Goal: Information Seeking & Learning: Learn about a topic

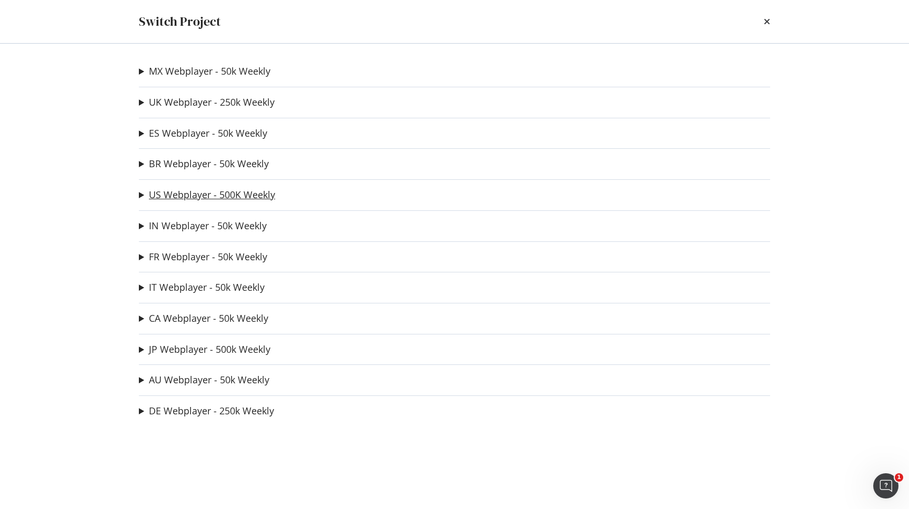
click at [188, 192] on link "US Webplayer - 500K Weekly" at bounding box center [212, 194] width 126 height 11
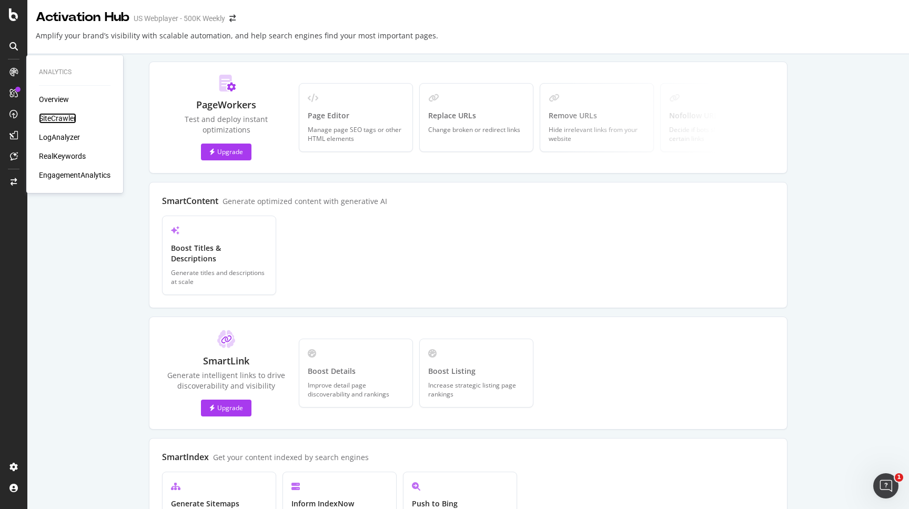
click at [55, 122] on div "SiteCrawler" at bounding box center [57, 118] width 37 height 11
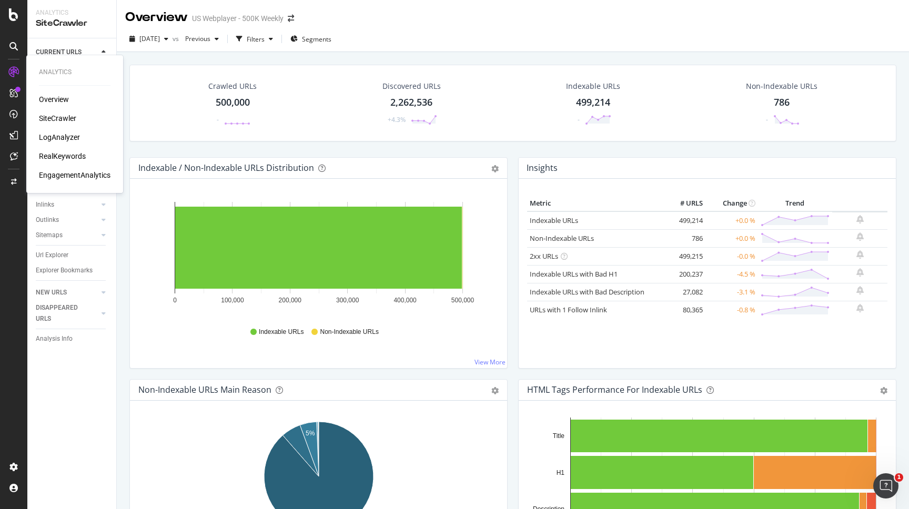
click at [53, 137] on div "LogAnalyzer" at bounding box center [59, 137] width 41 height 11
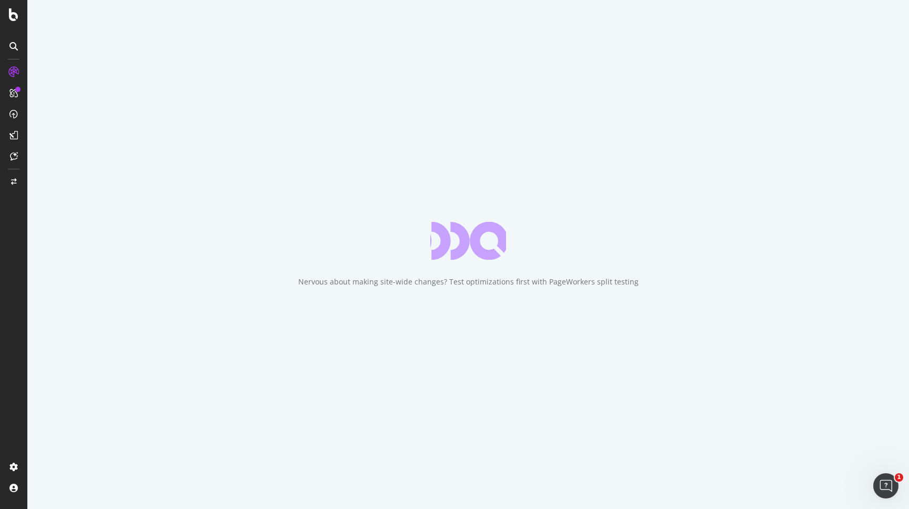
click at [311, 278] on div "Nervous about making site-wide changes? Test optimizations first with PageWorke…" at bounding box center [468, 282] width 341 height 11
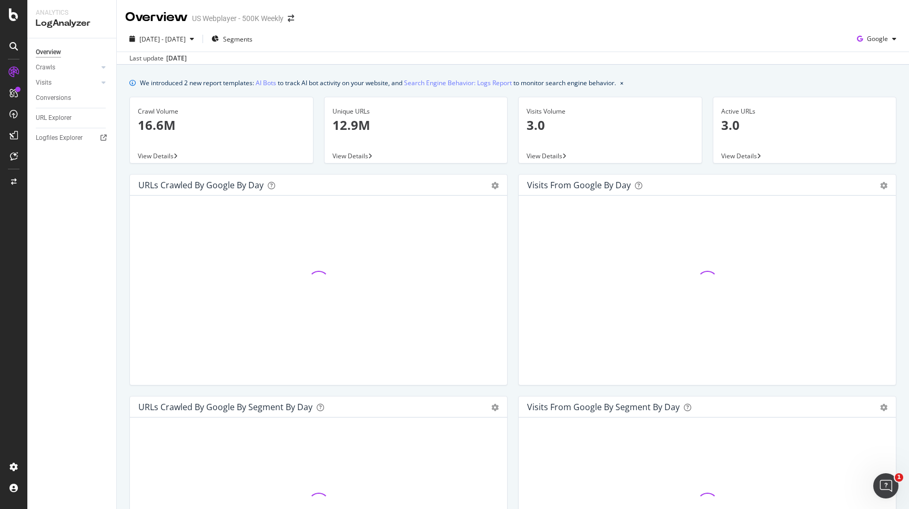
click at [220, 150] on div "View Details" at bounding box center [221, 155] width 183 height 15
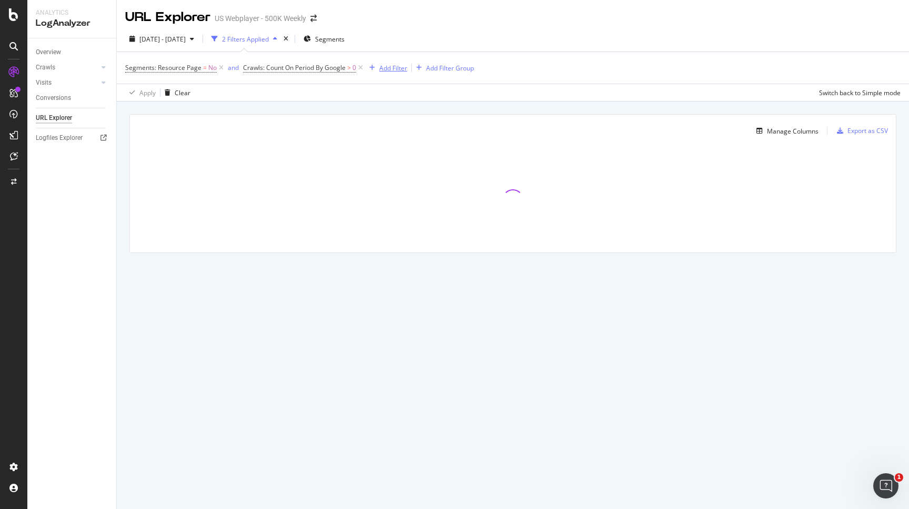
click at [397, 66] on div "Add Filter" at bounding box center [393, 68] width 28 height 9
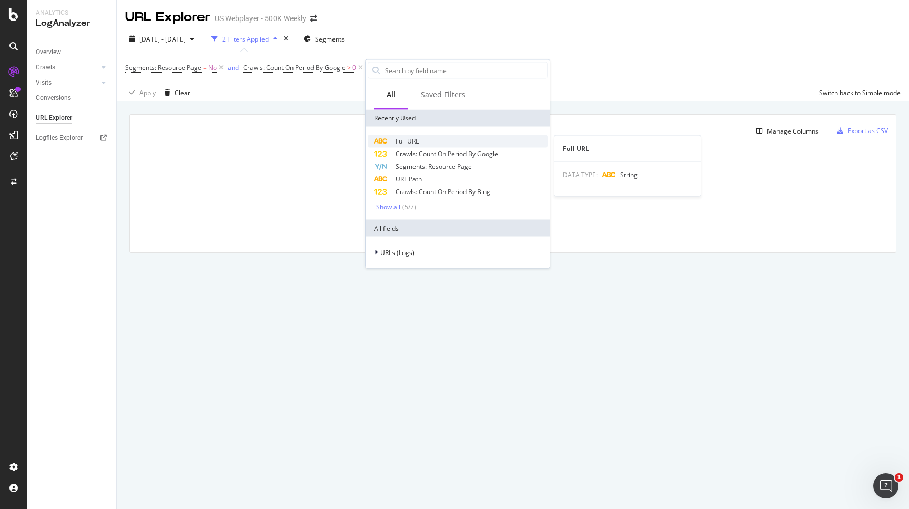
click at [424, 140] on div "Full URL" at bounding box center [458, 141] width 180 height 13
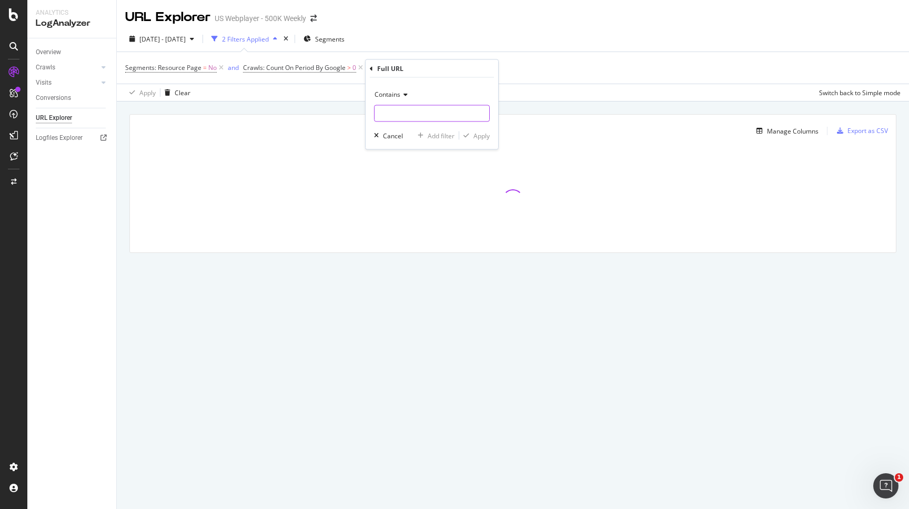
click at [429, 110] on input "text" at bounding box center [432, 113] width 115 height 17
type input "sitemap"
click at [472, 138] on div "button" at bounding box center [466, 136] width 14 height 6
click at [788, 133] on div "Manage Columns" at bounding box center [793, 131] width 52 height 9
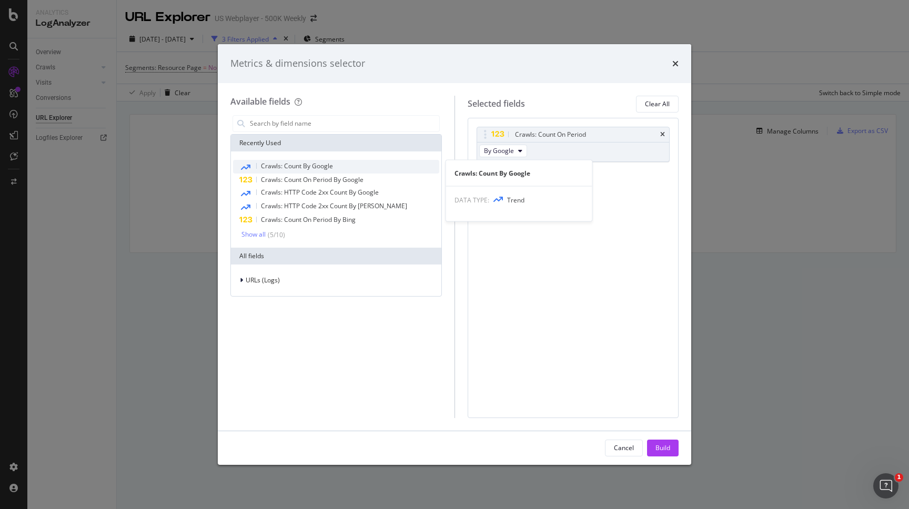
click at [327, 170] on span "Crawls: Count By Google" at bounding box center [297, 166] width 72 height 9
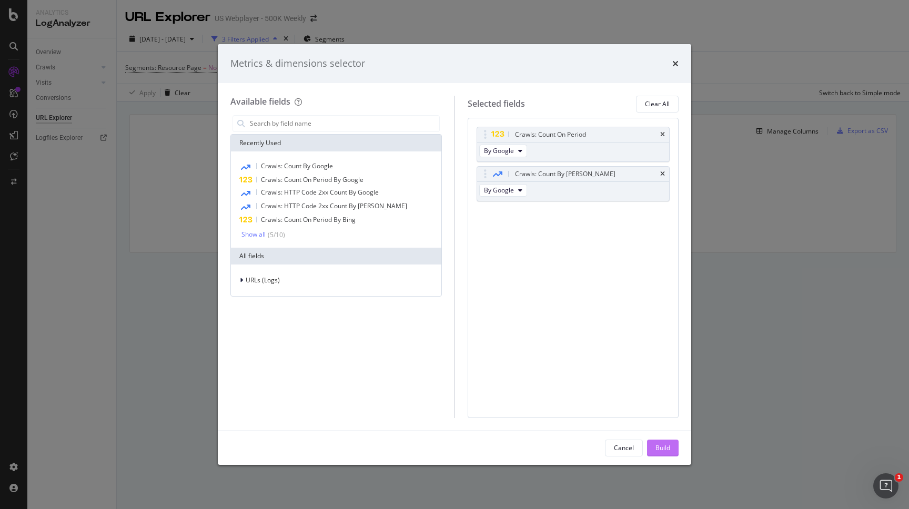
click at [666, 447] on div "Build" at bounding box center [663, 448] width 15 height 9
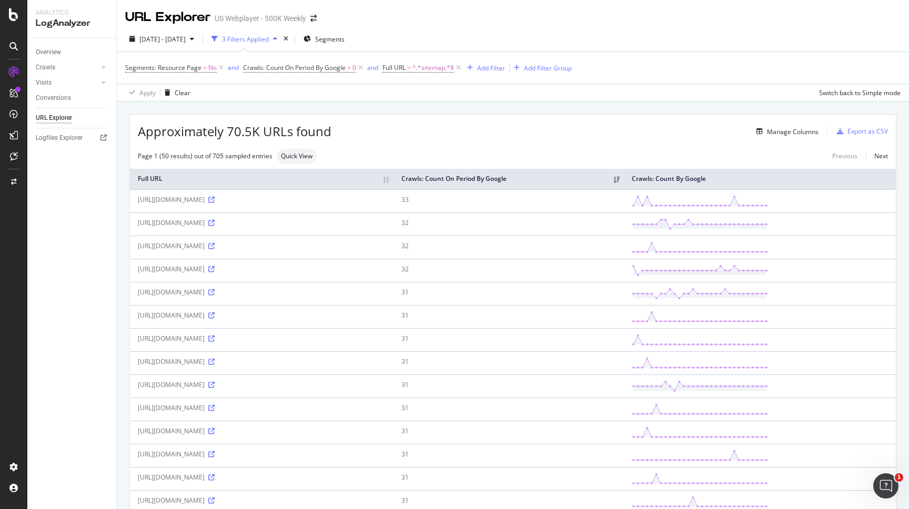
drag, startPoint x: 255, startPoint y: 199, endPoint x: 335, endPoint y: 199, distance: 80.0
click at [335, 199] on div "[URL][DOMAIN_NAME]" at bounding box center [262, 199] width 248 height 9
click at [624, 179] on th "Crawls: Count On Period By Google" at bounding box center [509, 179] width 231 height 21
